Goal: Transaction & Acquisition: Subscribe to service/newsletter

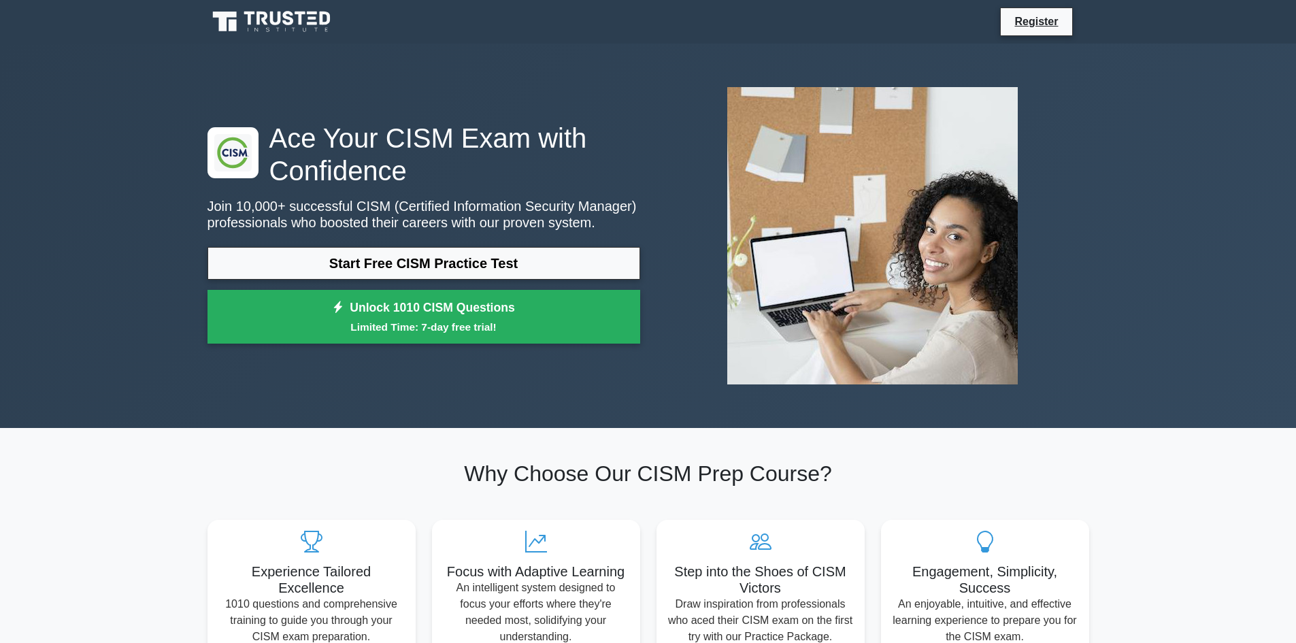
click at [116, 186] on div ".clsa-1{fill:#f6f7f8;}.clsa-2{fill:#6bb345;}.clsa-3{fill:#1d2e5c;} Ace Your CIS…" at bounding box center [648, 236] width 1296 height 384
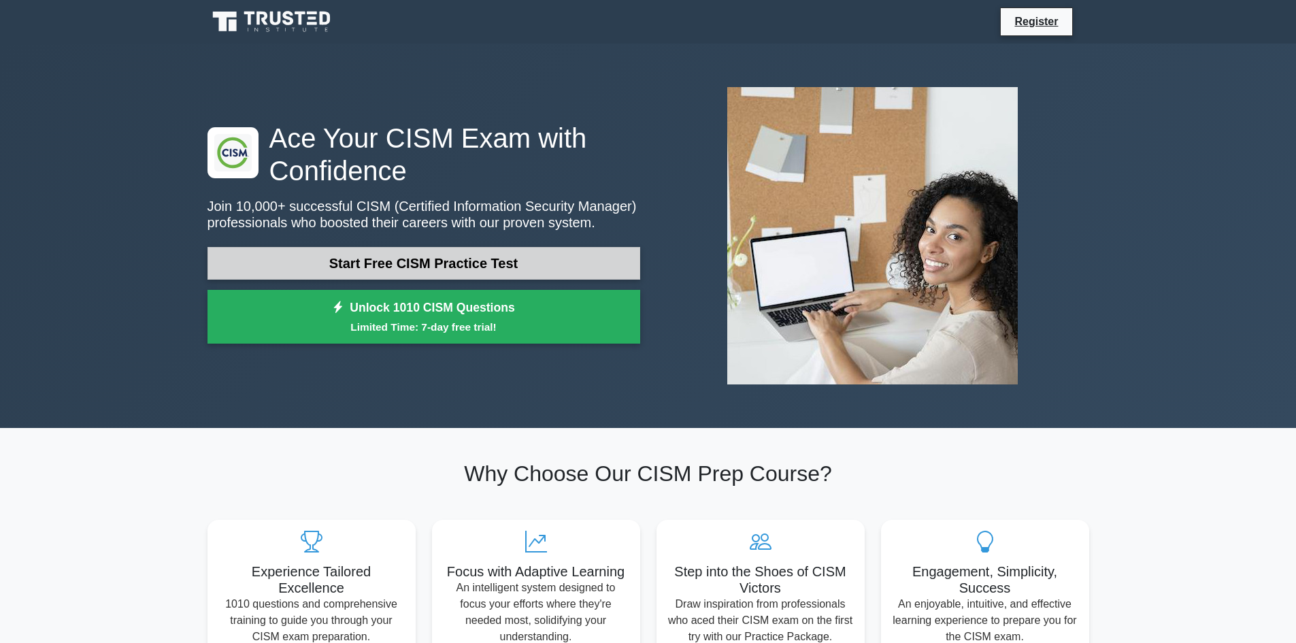
click at [317, 264] on link "Start Free CISM Practice Test" at bounding box center [423, 263] width 433 height 33
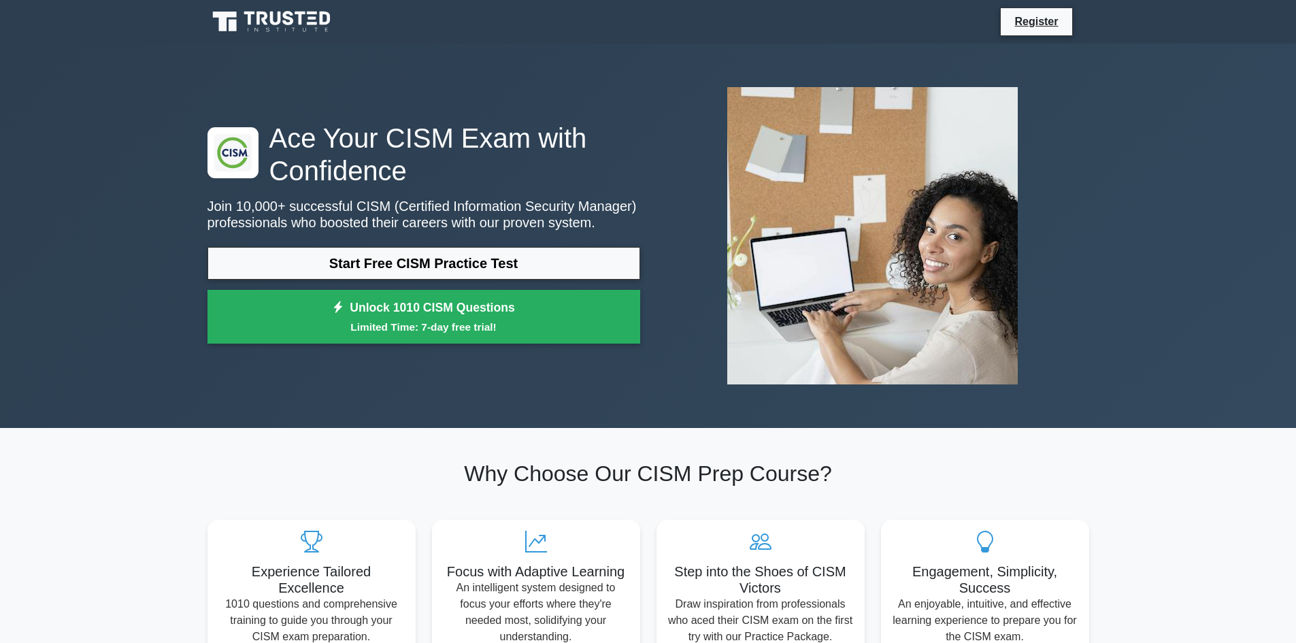
click at [76, 135] on div ".clsa-1{fill:#f6f7f8;}.clsa-2{fill:#6bb345;}.clsa-3{fill:#1d2e5c;} Ace Your CIS…" at bounding box center [648, 236] width 1296 height 384
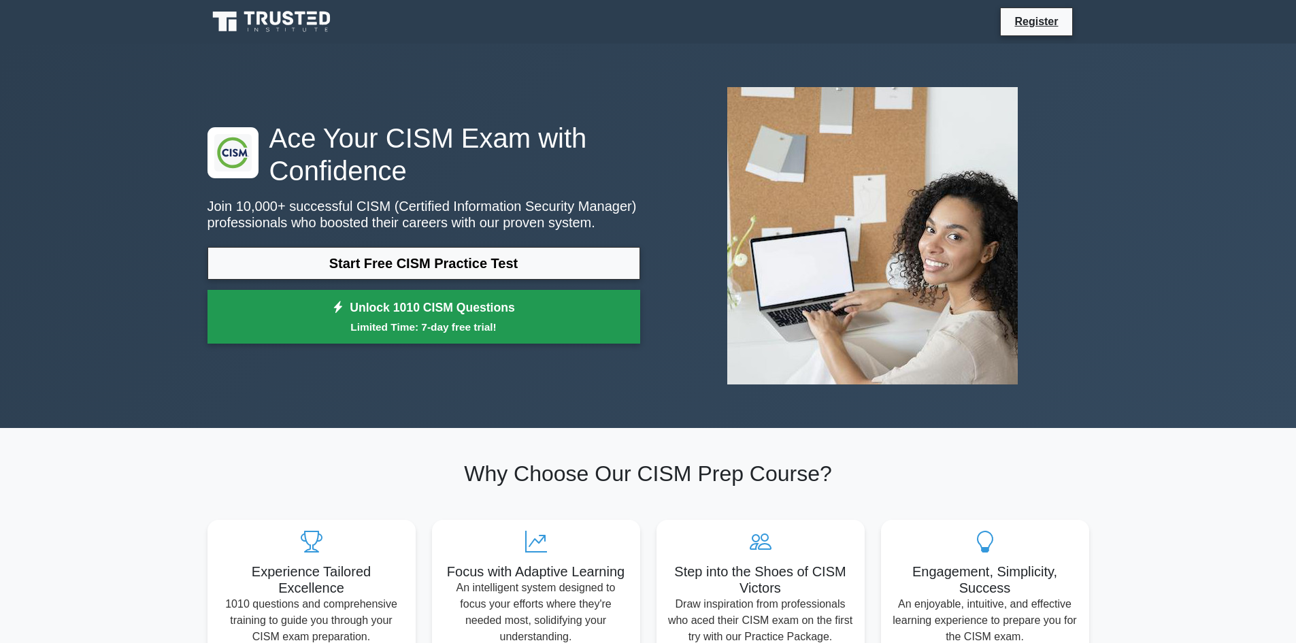
click at [456, 327] on small "Limited Time: 7-day free trial!" at bounding box center [423, 327] width 399 height 16
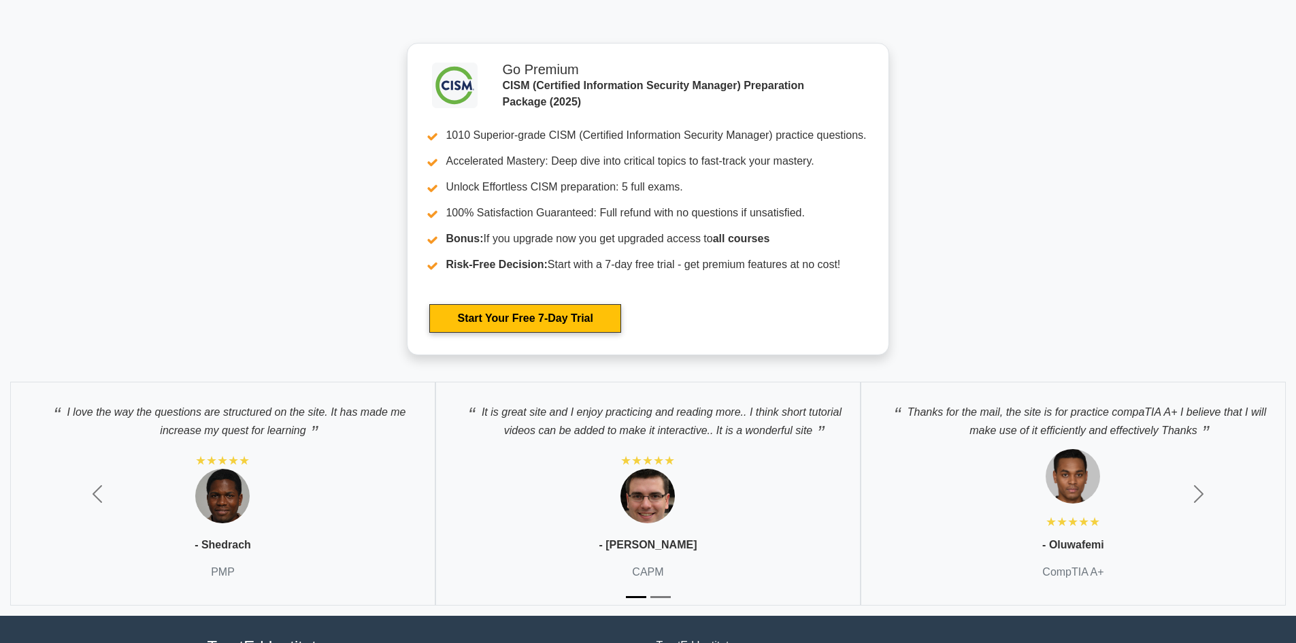
scroll to position [2254, 0]
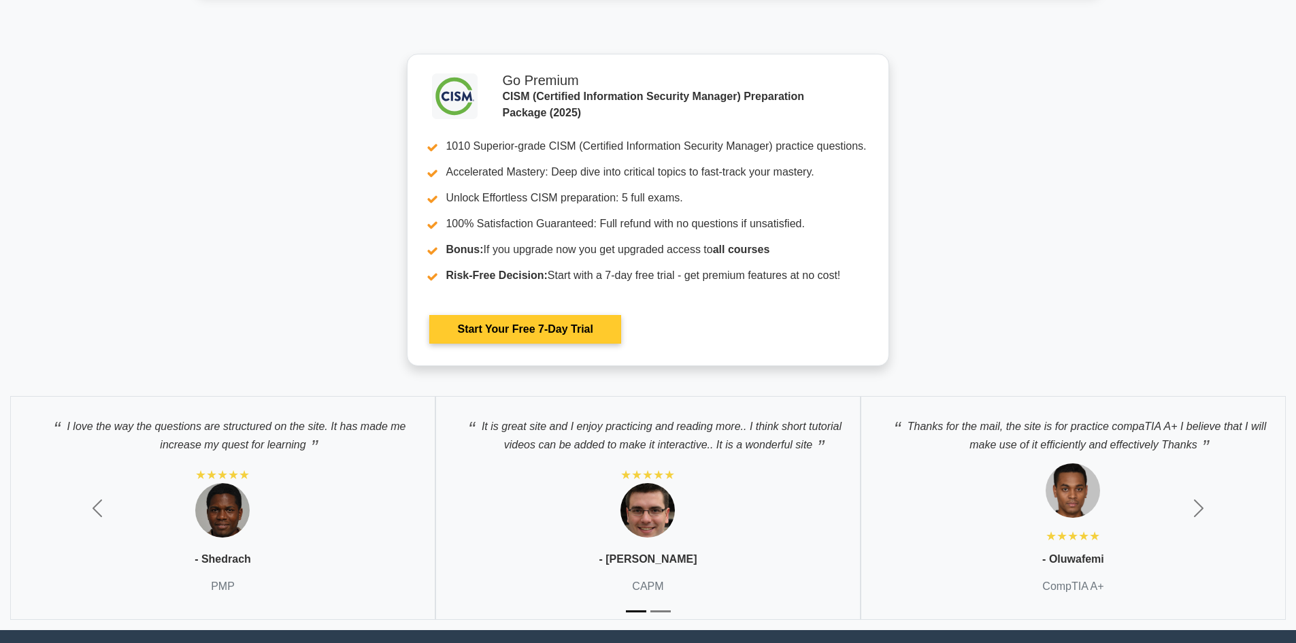
click at [620, 315] on link "Start Your Free 7-Day Trial" at bounding box center [524, 329] width 191 height 29
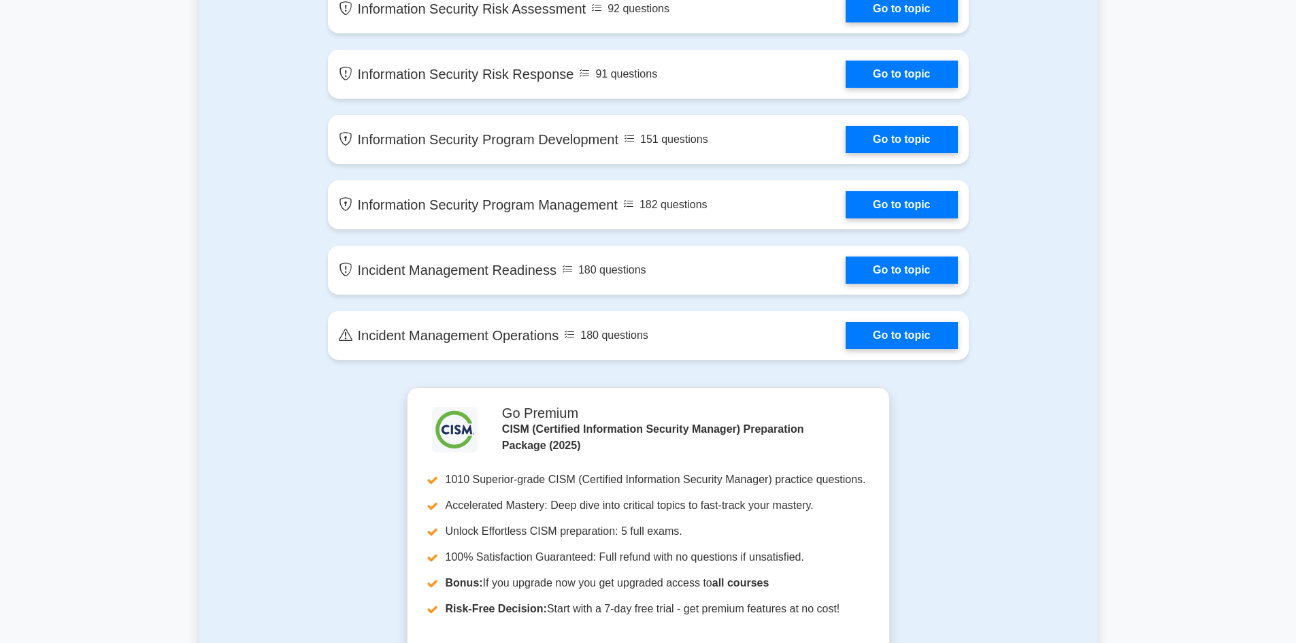
scroll to position [1088, 0]
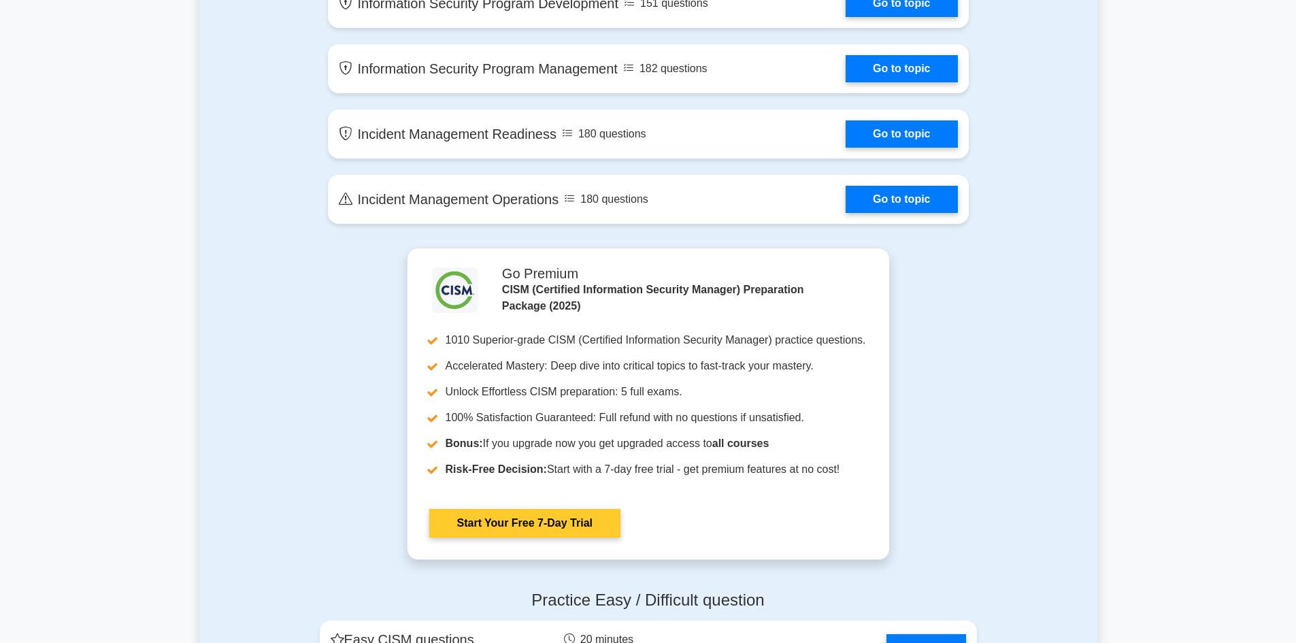
click at [529, 529] on link "Start Your Free 7-Day Trial" at bounding box center [524, 523] width 191 height 29
